Goal: Transaction & Acquisition: Obtain resource

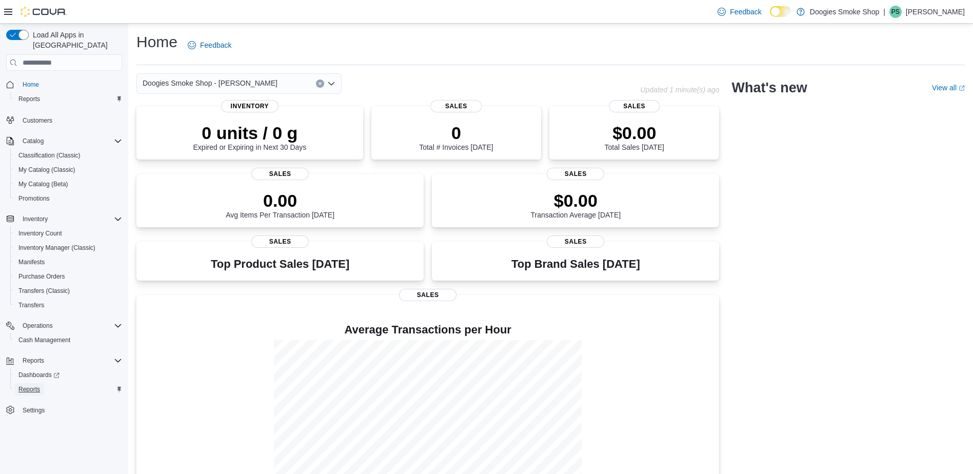
click at [24, 385] on span "Reports" at bounding box center [29, 389] width 22 height 8
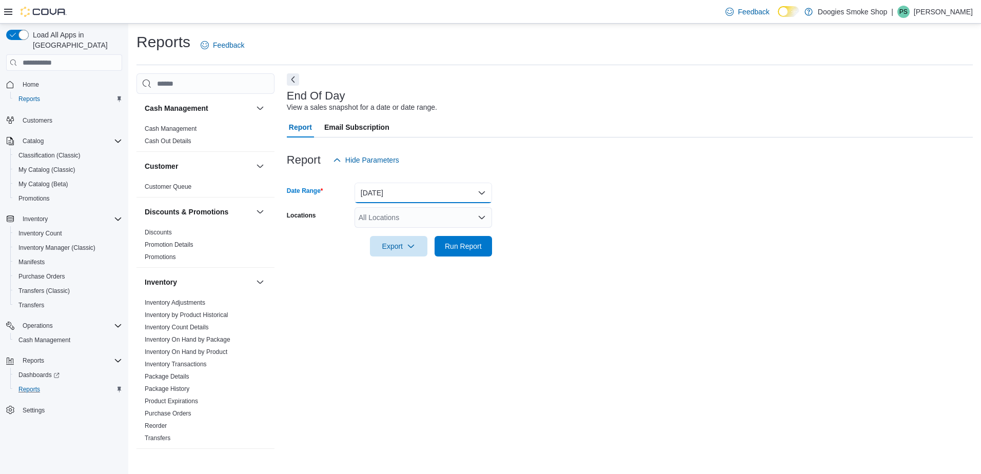
click at [482, 192] on button "[DATE]" at bounding box center [422, 193] width 137 height 21
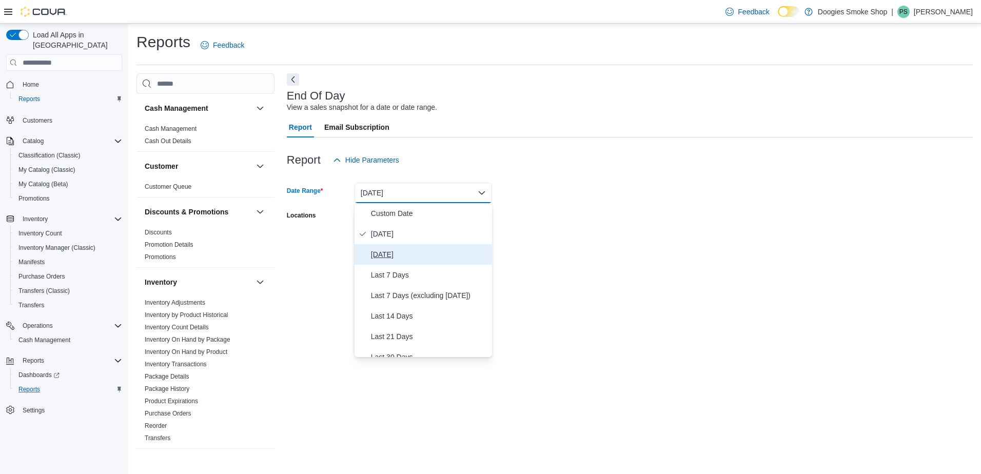
click at [393, 249] on span "[DATE]" at bounding box center [429, 254] width 117 height 12
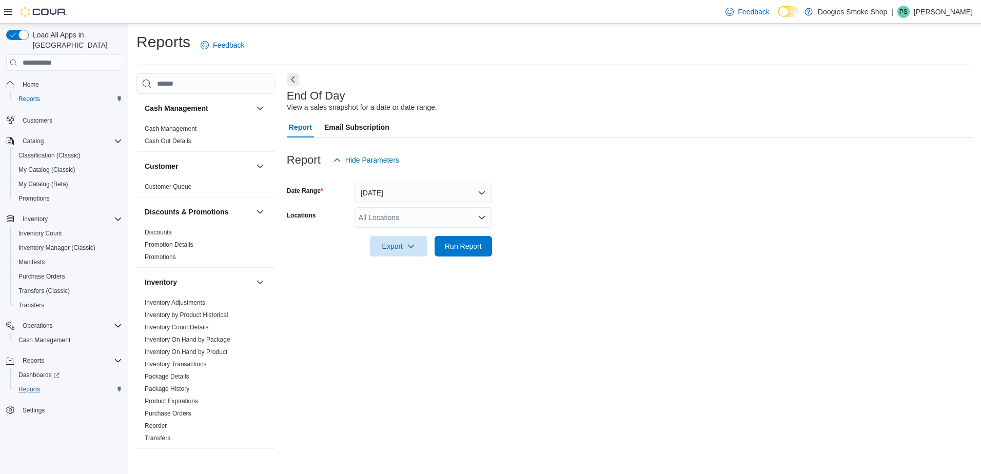
click at [599, 236] on div at bounding box center [630, 232] width 686 height 8
click at [480, 214] on icon "Open list of options" at bounding box center [482, 217] width 8 height 8
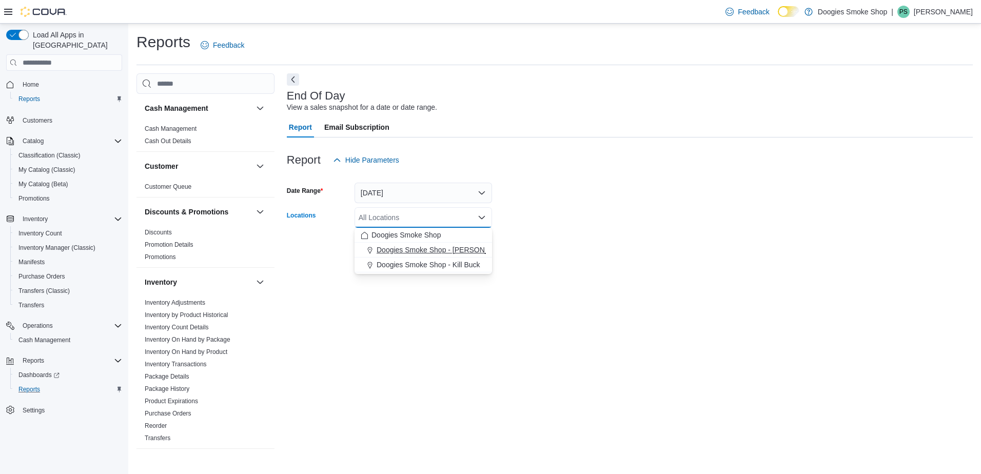
click at [468, 249] on span "Doogies Smoke Shop - [PERSON_NAME]" at bounding box center [444, 250] width 135 height 10
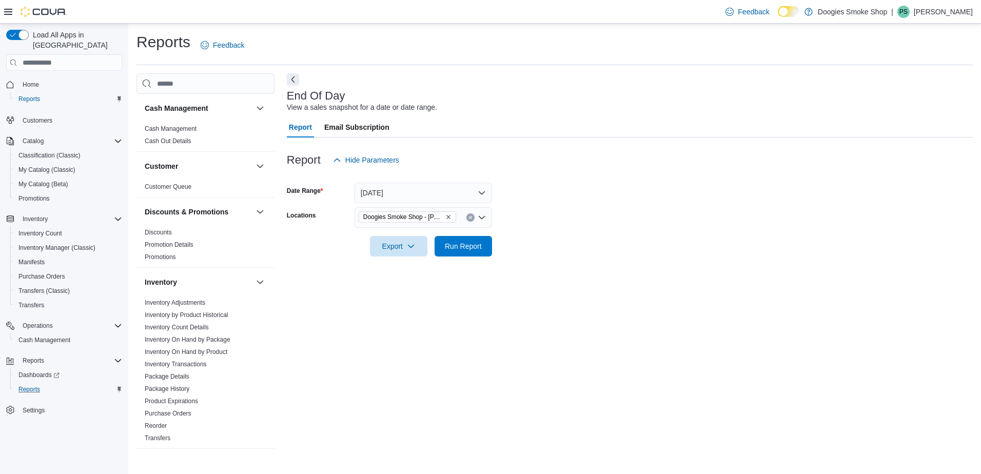
click at [568, 231] on div at bounding box center [630, 232] width 686 height 8
click at [402, 244] on span "Export" at bounding box center [398, 245] width 45 height 21
click at [396, 265] on span "Export to Excel" at bounding box center [400, 267] width 46 height 8
click at [472, 214] on button "Clear input" at bounding box center [470, 217] width 8 height 8
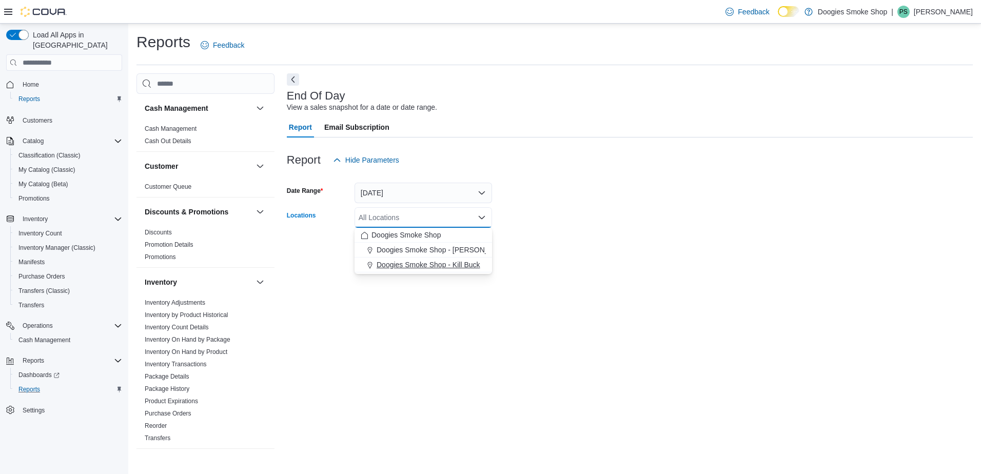
click at [463, 264] on span "Doogies Smoke Shop - Kill Buck" at bounding box center [429, 265] width 104 height 10
click at [473, 294] on div "End Of Day View a sales snapshot for a date or date range. Report Email Subscri…" at bounding box center [630, 261] width 686 height 376
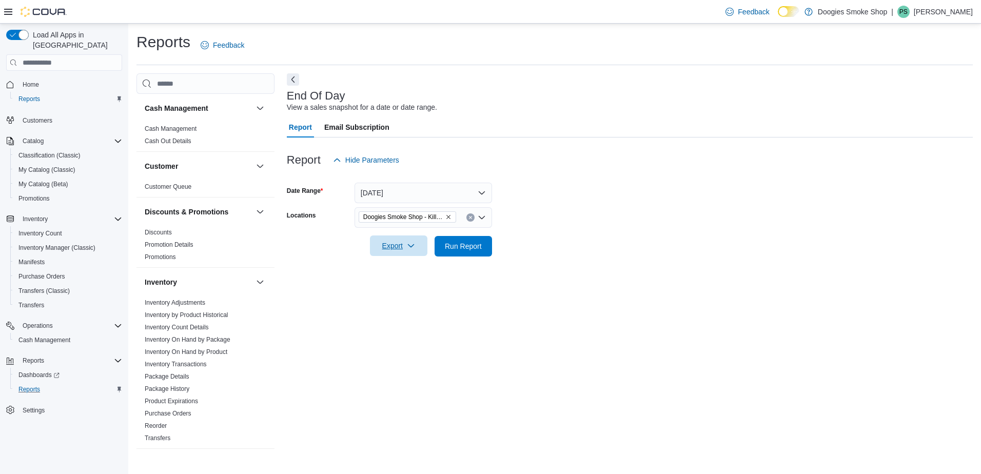
click at [385, 248] on span "Export" at bounding box center [398, 245] width 45 height 21
click at [398, 265] on span "Export to Excel" at bounding box center [400, 267] width 46 height 8
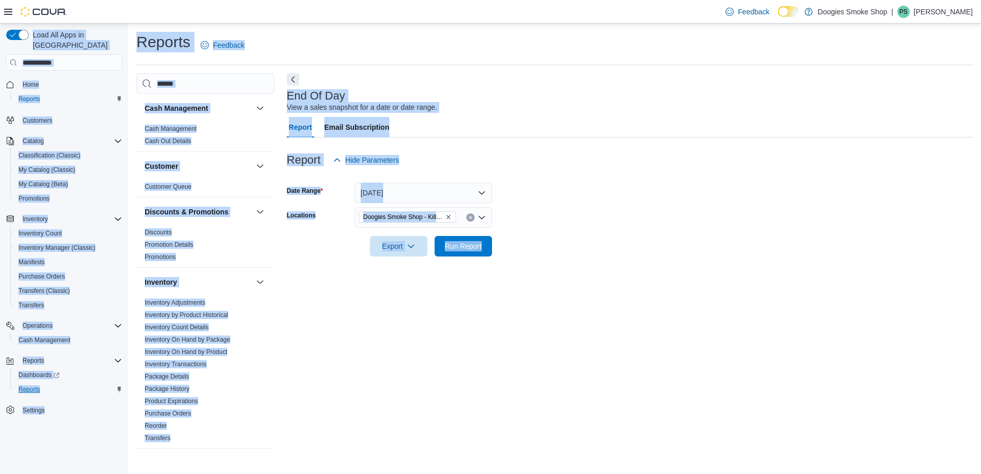
click at [0, 26] on html "Feedback Dark Mode Doogies Smoke Shop | PS [PERSON_NAME] Load All Apps in New H…" at bounding box center [490, 237] width 981 height 474
click at [668, 43] on div "Reports Feedback" at bounding box center [554, 45] width 836 height 27
